Goal: Transaction & Acquisition: Subscribe to service/newsletter

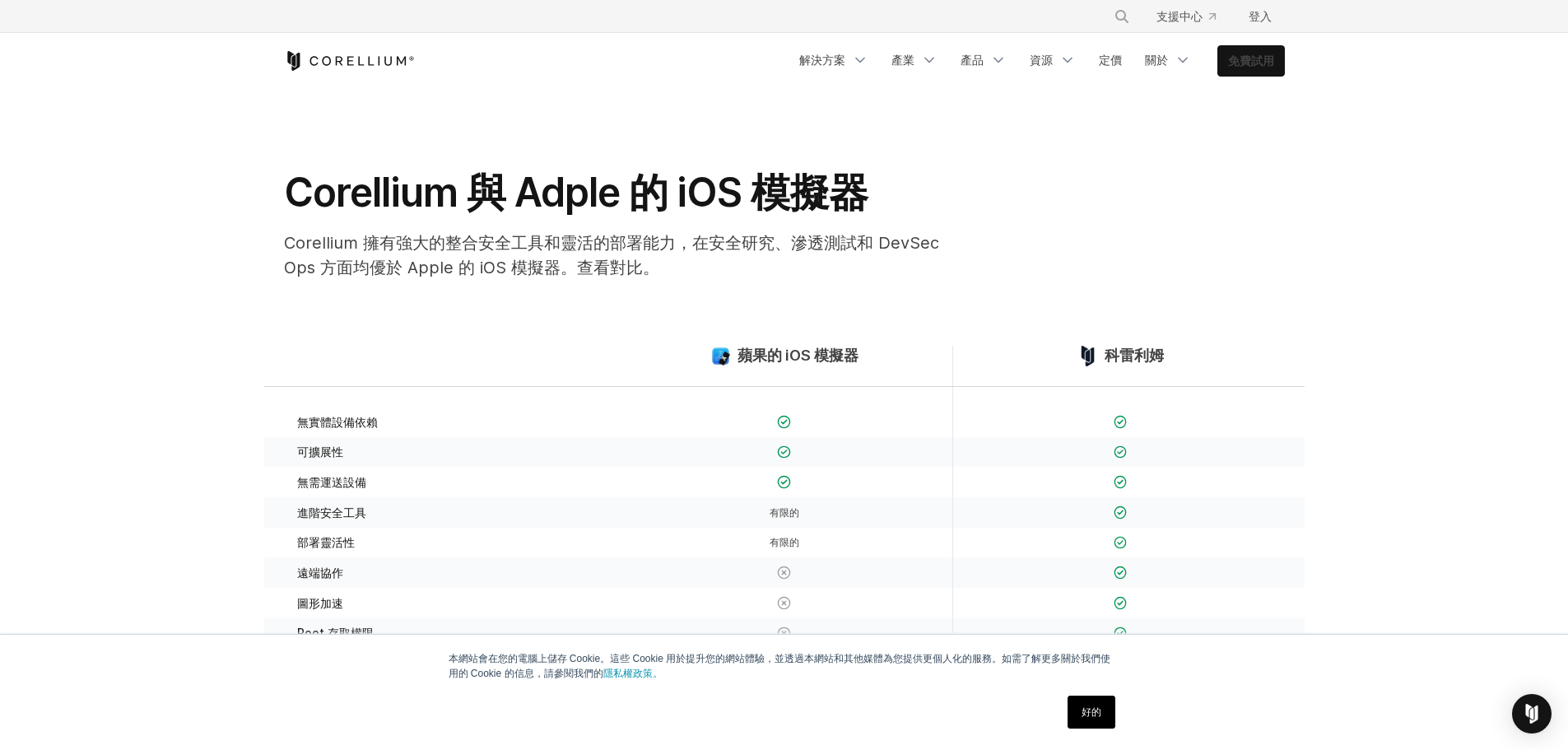
click at [1227, 71] on link "免費試用" at bounding box center [1252, 61] width 66 height 30
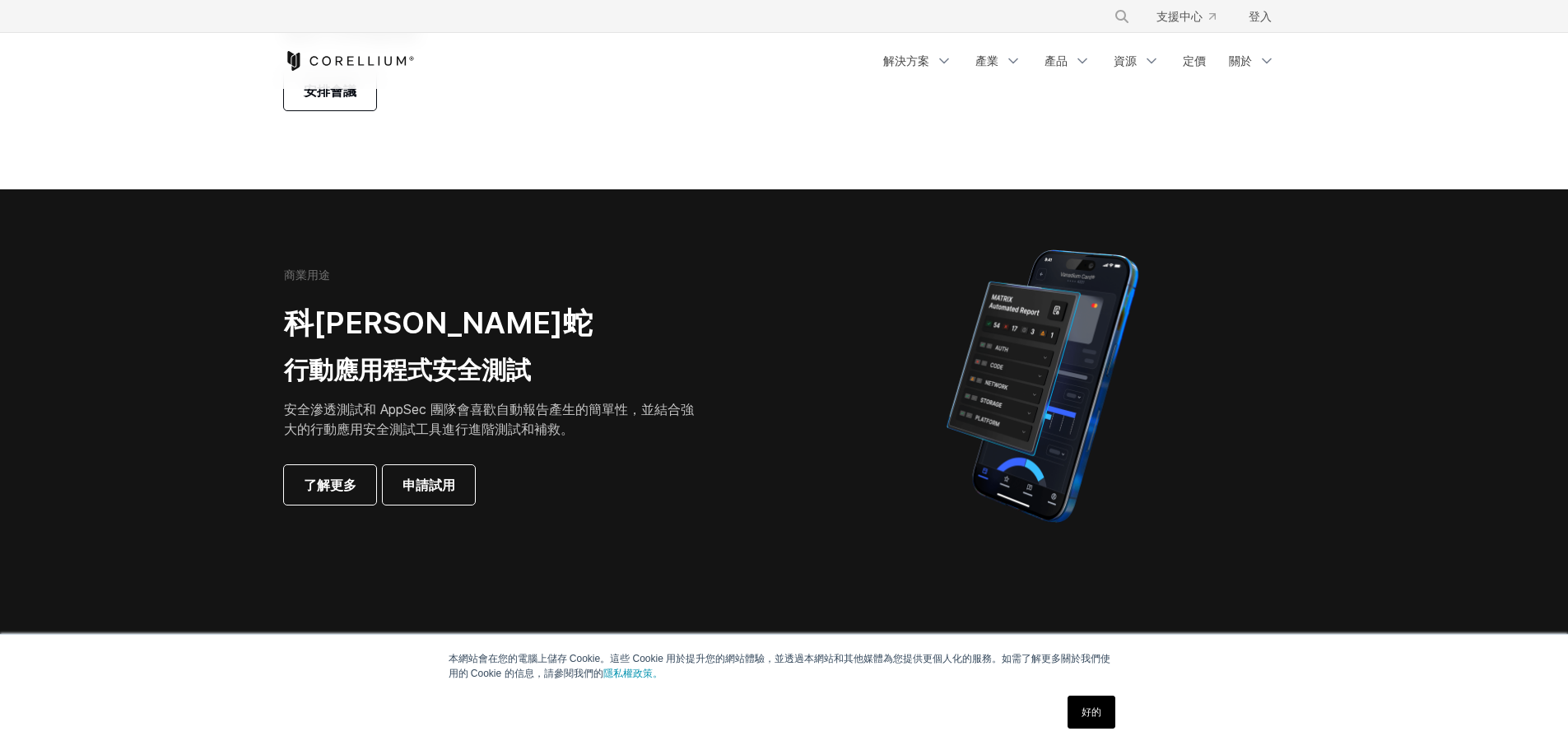
scroll to position [247, 0]
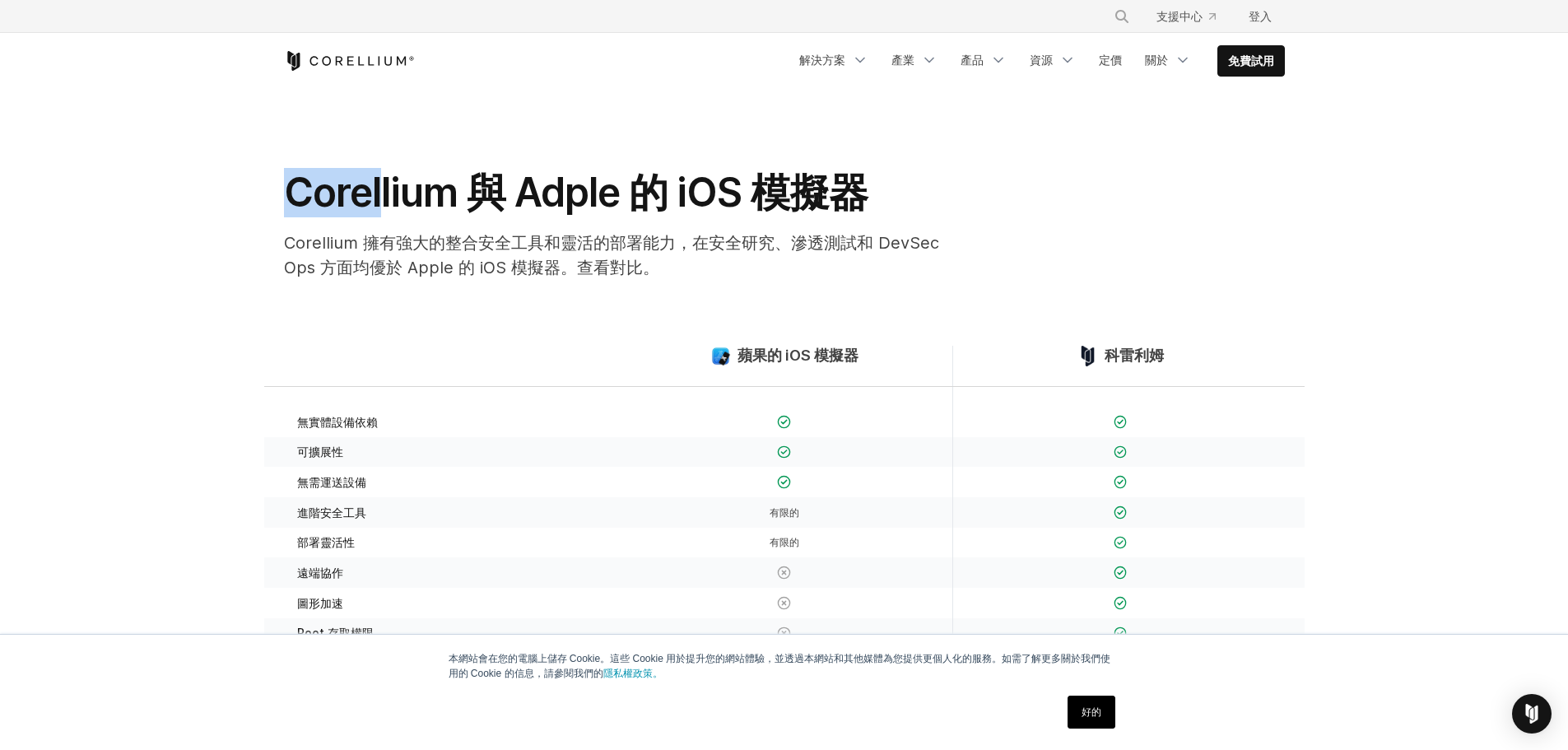
drag, startPoint x: 313, startPoint y: 195, endPoint x: 465, endPoint y: 204, distance: 152.3
click at [399, 201] on div "Corellium 與 Adple 的 iOS 模擬器 Corellium 擁有強大的整合安全工具和靈活的部署能力，在安全研究、滲透測試和 DevSecOps…" at bounding box center [613, 231] width 691 height 126
click at [465, 204] on font "Corellium 與 Adple 的 iOS 模擬器" at bounding box center [576, 193] width 584 height 49
